Goal: Information Seeking & Learning: Find specific page/section

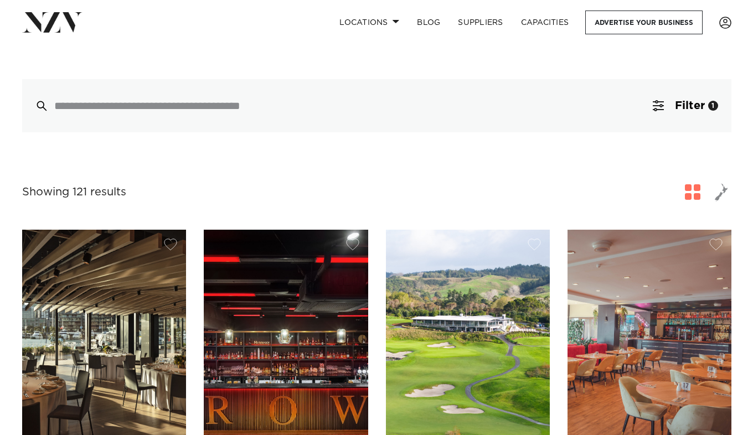
scroll to position [266, 0]
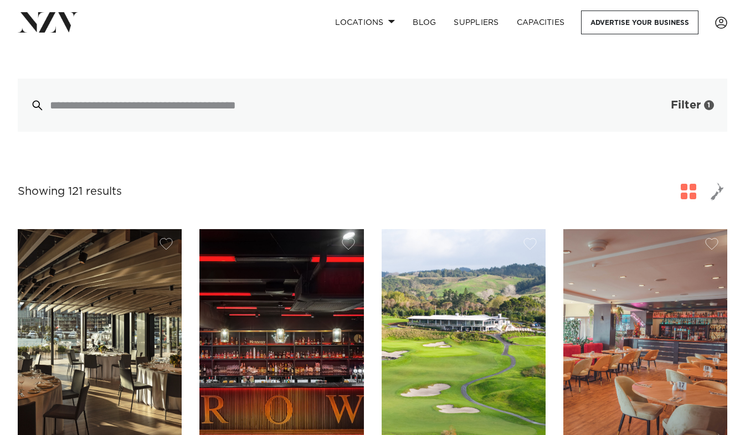
click at [689, 100] on span "Filter" at bounding box center [685, 105] width 30 height 11
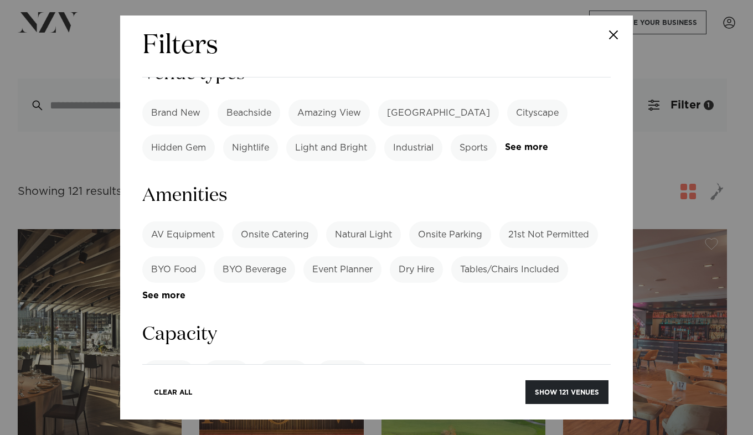
scroll to position [691, 0]
click at [222, 401] on input "number" at bounding box center [376, 416] width 468 height 30
type input "***"
click at [564, 388] on button "Show 4 venues" at bounding box center [569, 392] width 78 height 24
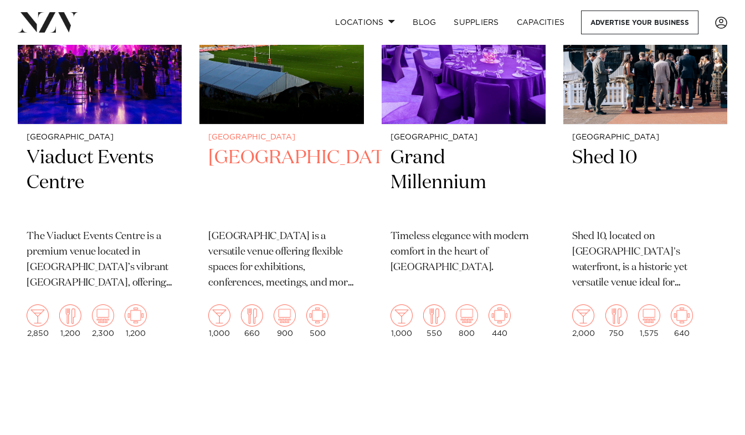
scroll to position [393, 0]
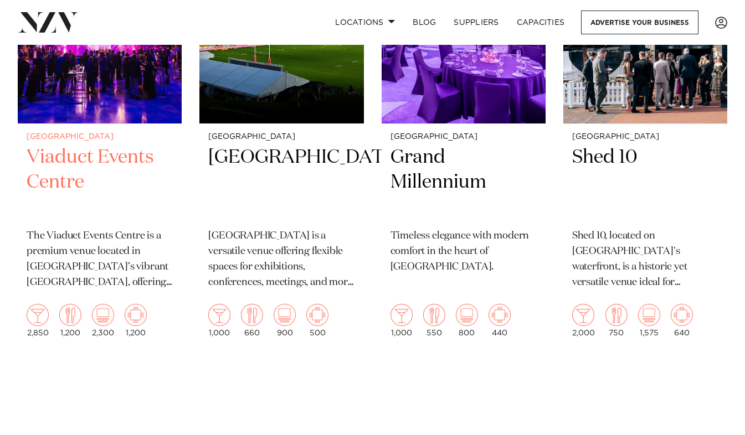
click at [51, 164] on h2 "Viaduct Events Centre" at bounding box center [100, 182] width 146 height 75
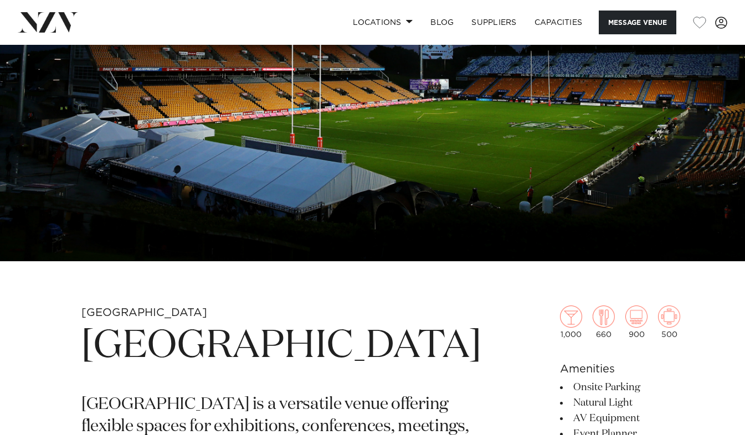
scroll to position [39, 0]
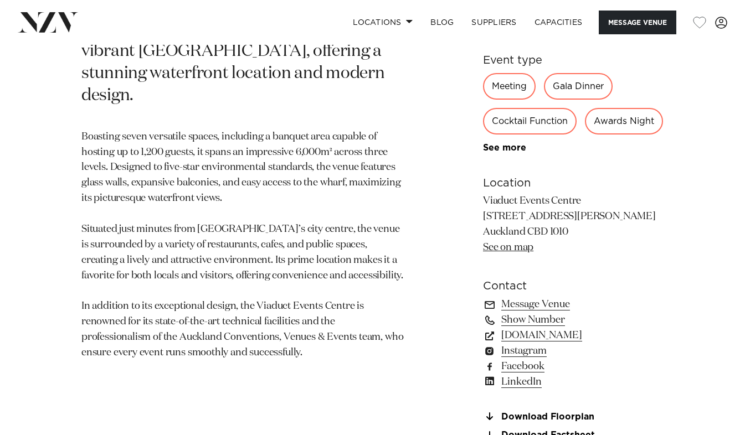
scroll to position [581, 0]
click at [575, 343] on link "www.aucklandconventions.co.nz" at bounding box center [573, 335] width 180 height 16
